Goal: Information Seeking & Learning: Learn about a topic

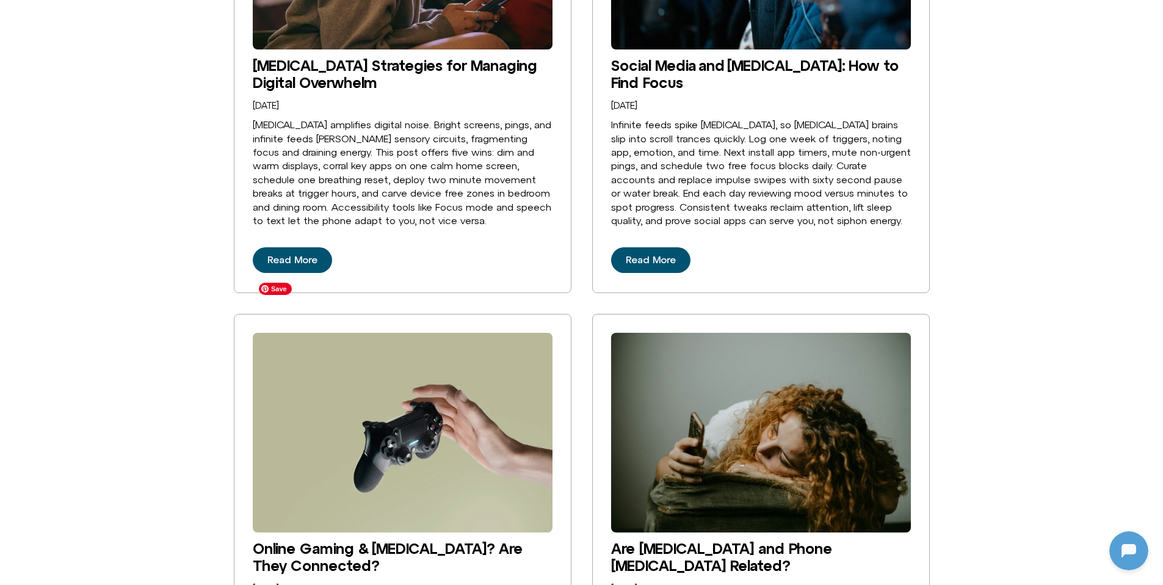
scroll to position [2570, 0]
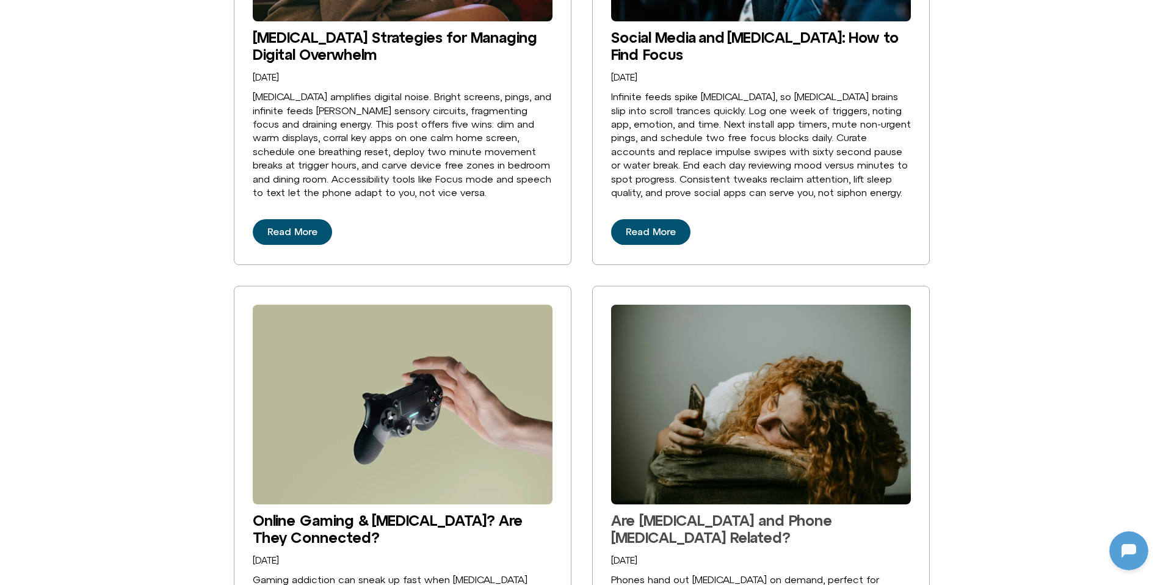
click at [723, 512] on link "Are [MEDICAL_DATA] and Phone [MEDICAL_DATA] Related?" at bounding box center [721, 529] width 221 height 34
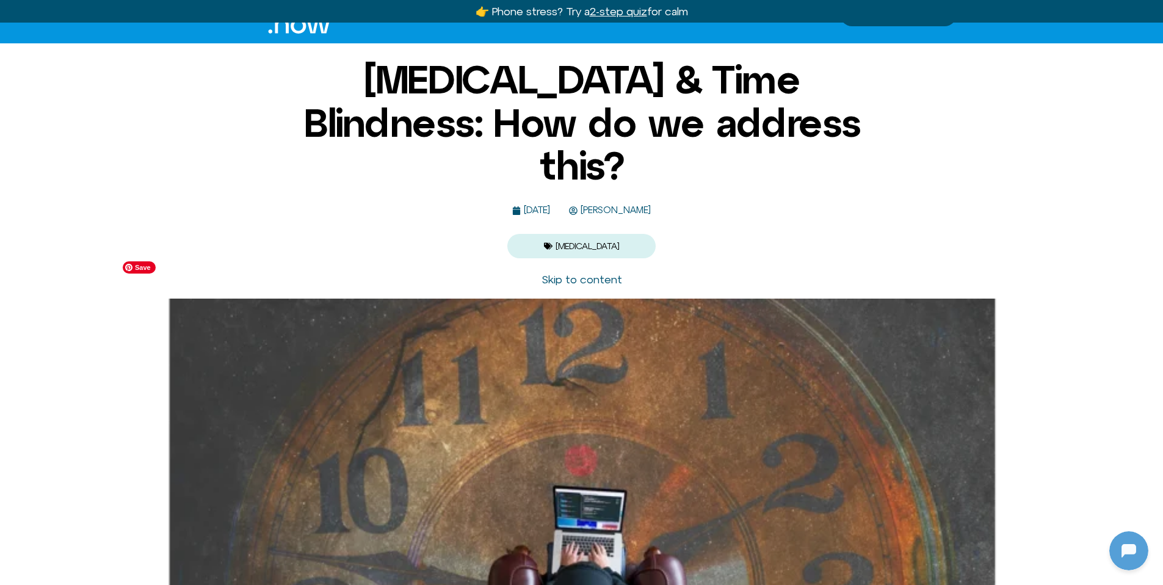
scroll to position [39, 0]
